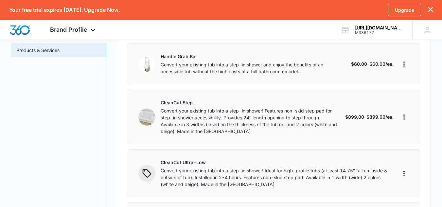
scroll to position [116, 0]
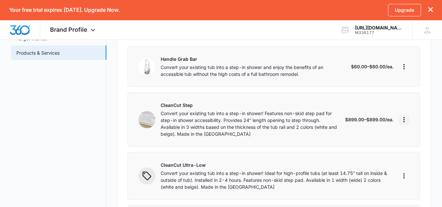
click at [404, 119] on icon "More" at bounding box center [403, 119] width 1 height 5
click at [371, 141] on button "Edit" at bounding box center [379, 138] width 60 height 10
select select "each"
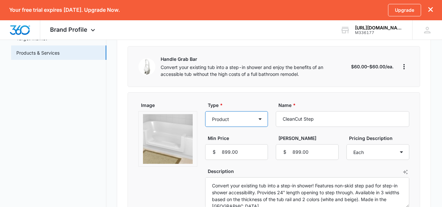
click at [257, 123] on select "Product Product category Service Service category" at bounding box center [236, 119] width 63 height 16
click at [205, 111] on select "Product Product category Service Service category" at bounding box center [236, 119] width 63 height 16
click at [259, 123] on select "Product Product category Service Service category" at bounding box center [236, 119] width 63 height 16
select select "service"
click at [205, 111] on select "Product Product category Service Service category" at bounding box center [236, 119] width 63 height 16
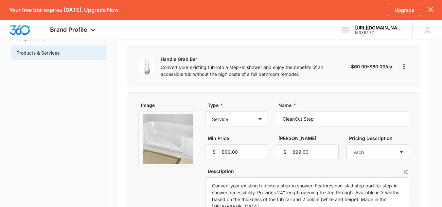
click at [261, 138] on label "Min Price" at bounding box center [239, 138] width 63 height 7
click at [261, 144] on input "899.00" at bounding box center [236, 152] width 63 height 16
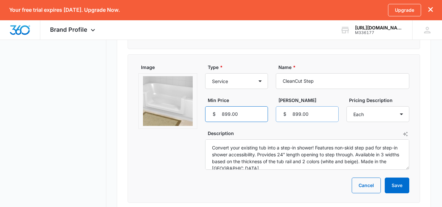
scroll to position [154, 0]
click at [394, 186] on button "Save" at bounding box center [397, 185] width 25 height 16
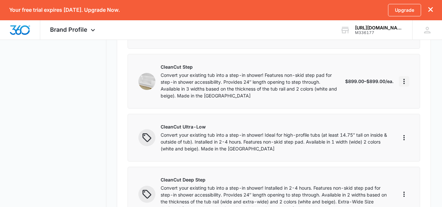
click at [404, 80] on icon "More" at bounding box center [403, 81] width 1 height 5
click at [387, 97] on div "Edit" at bounding box center [375, 99] width 36 height 5
select select "service"
select select "each"
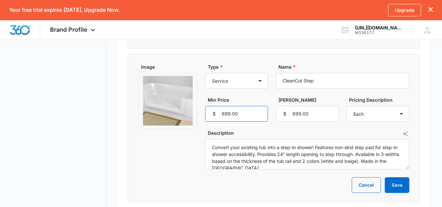
click at [246, 113] on input "899.00" at bounding box center [236, 114] width 63 height 16
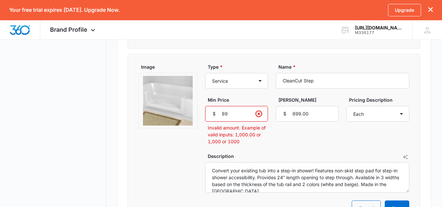
type input "8"
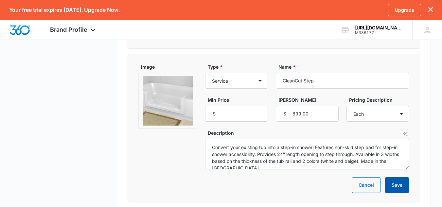
click at [386, 185] on button "Save" at bounding box center [397, 185] width 25 height 16
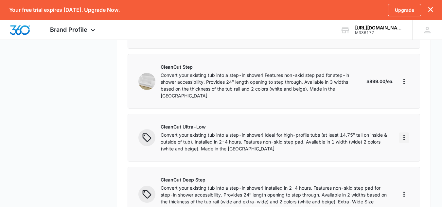
click at [401, 134] on icon "More" at bounding box center [404, 138] width 8 height 8
click at [413, 151] on div "Edit" at bounding box center [414, 149] width 14 height 5
